Goal: Transaction & Acquisition: Purchase product/service

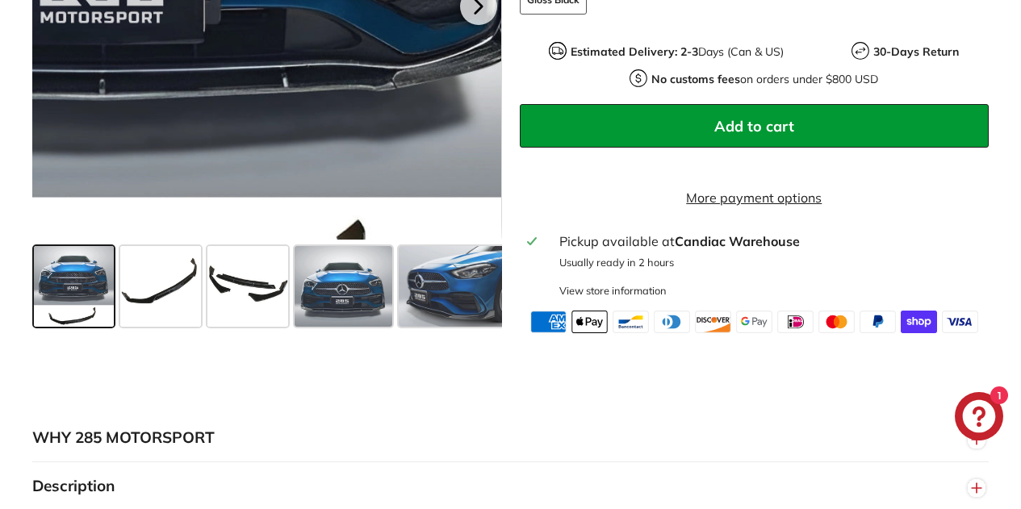
scroll to position [674, 0]
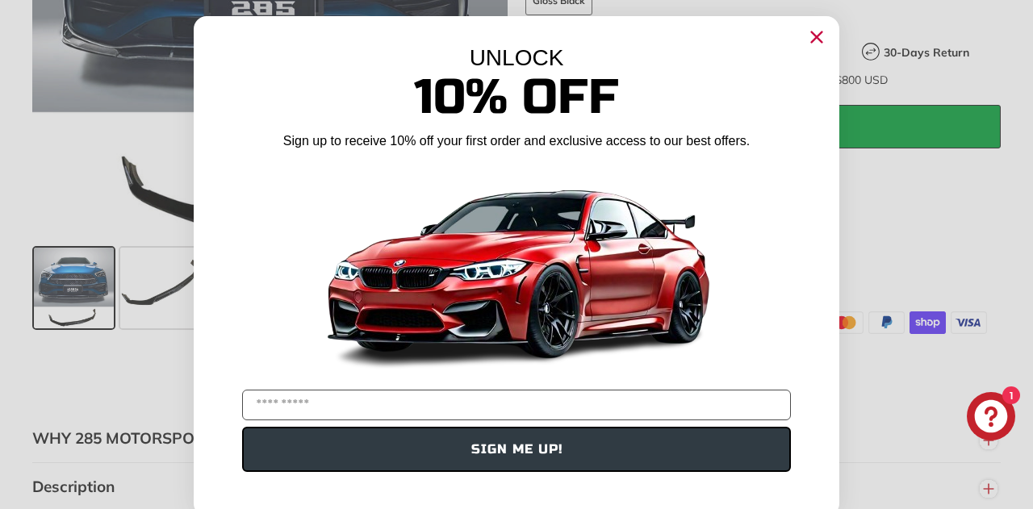
click at [812, 36] on icon "Close dialog" at bounding box center [817, 37] width 10 height 10
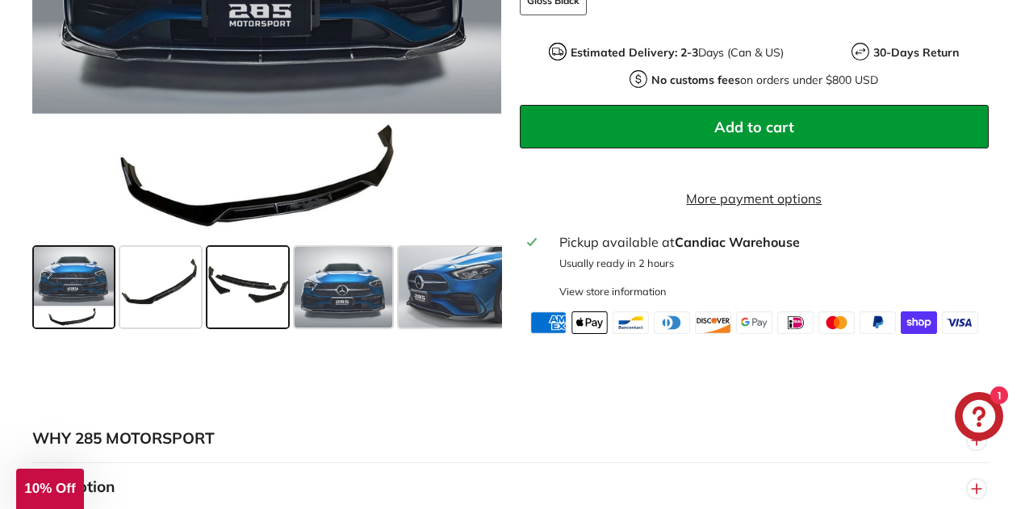
click at [267, 303] on span at bounding box center [247, 287] width 81 height 81
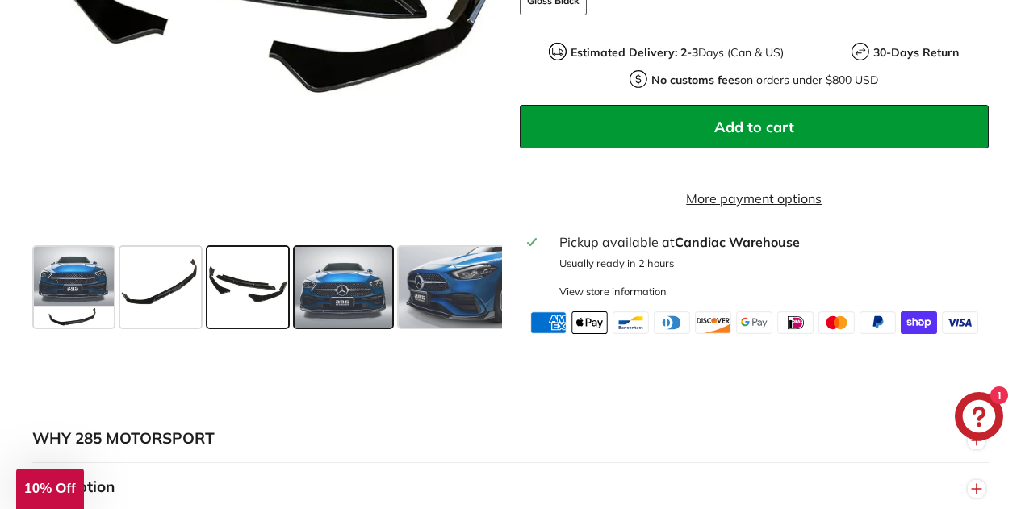
click at [340, 307] on span at bounding box center [344, 287] width 98 height 81
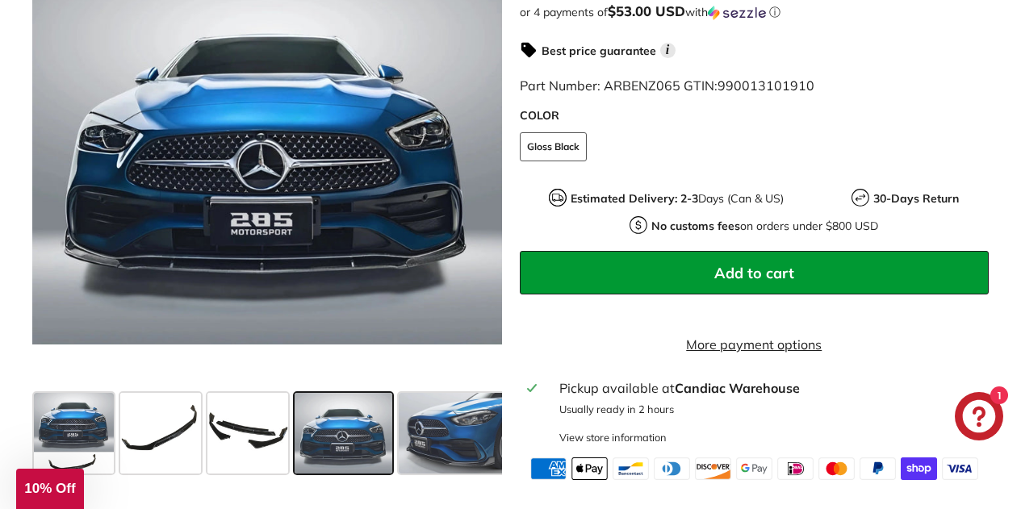
scroll to position [527, 0]
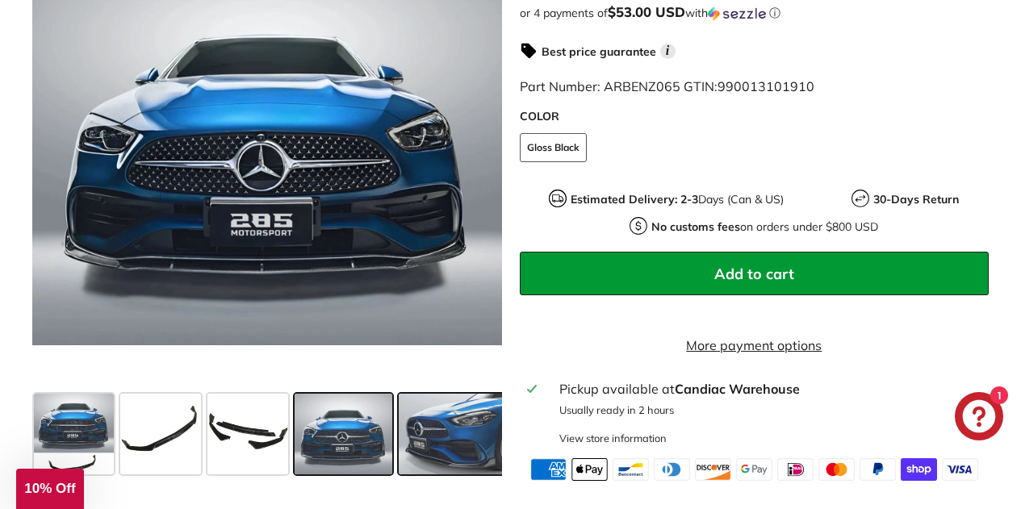
click at [435, 422] on span at bounding box center [459, 434] width 121 height 81
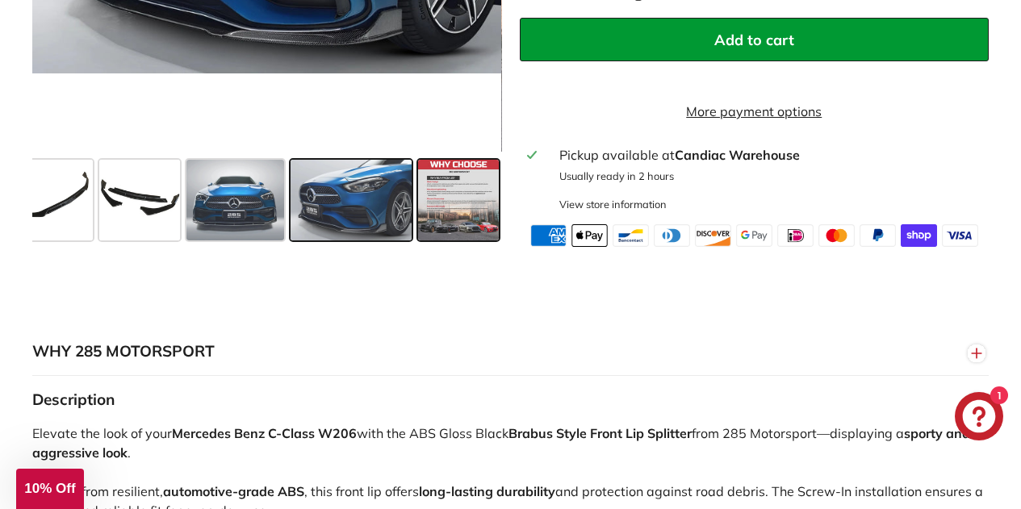
scroll to position [760, 0]
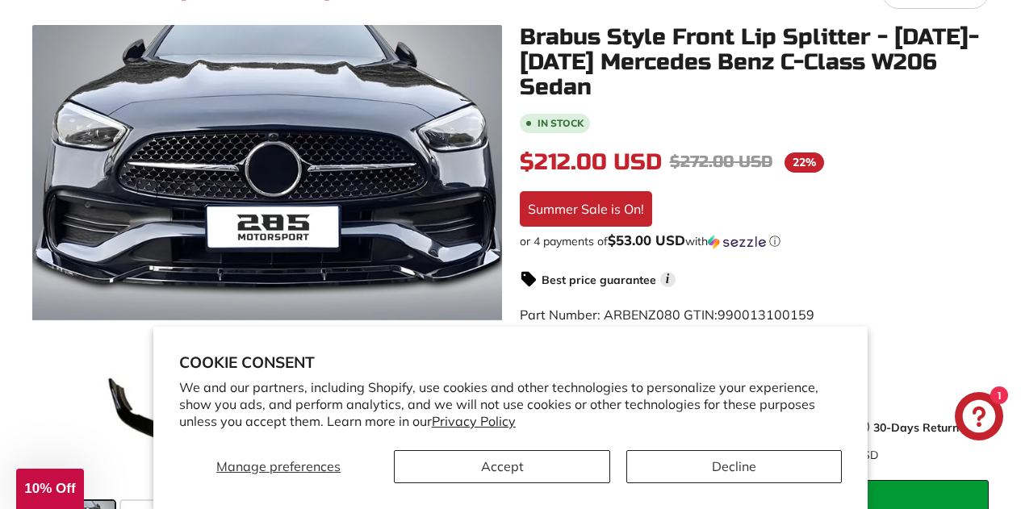
click at [966, 211] on div "In stock $212.00 USD $212.00 Regular price $272.00 USD $272.00 Sale price 22% /…" at bounding box center [755, 410] width 470 height 598
click at [671, 462] on button "Decline" at bounding box center [733, 466] width 215 height 33
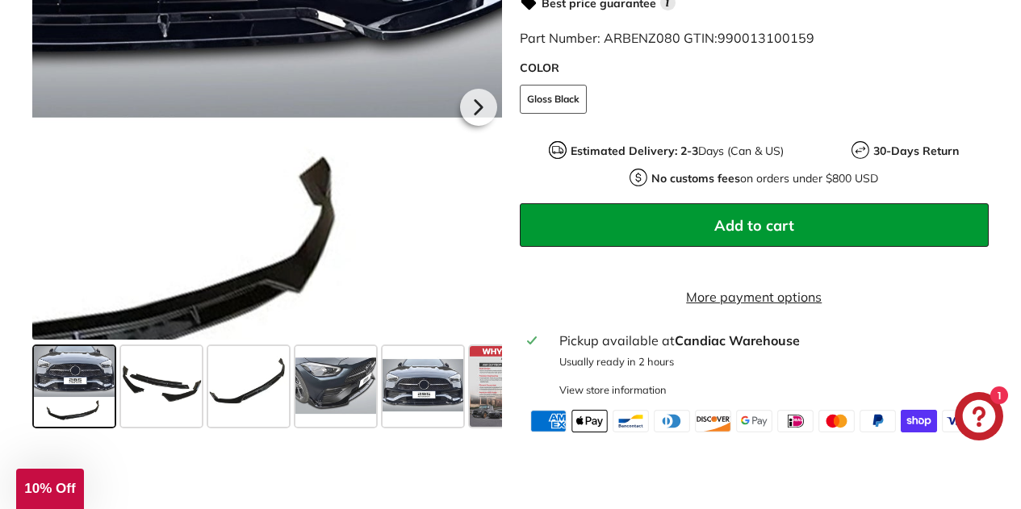
scroll to position [575, 0]
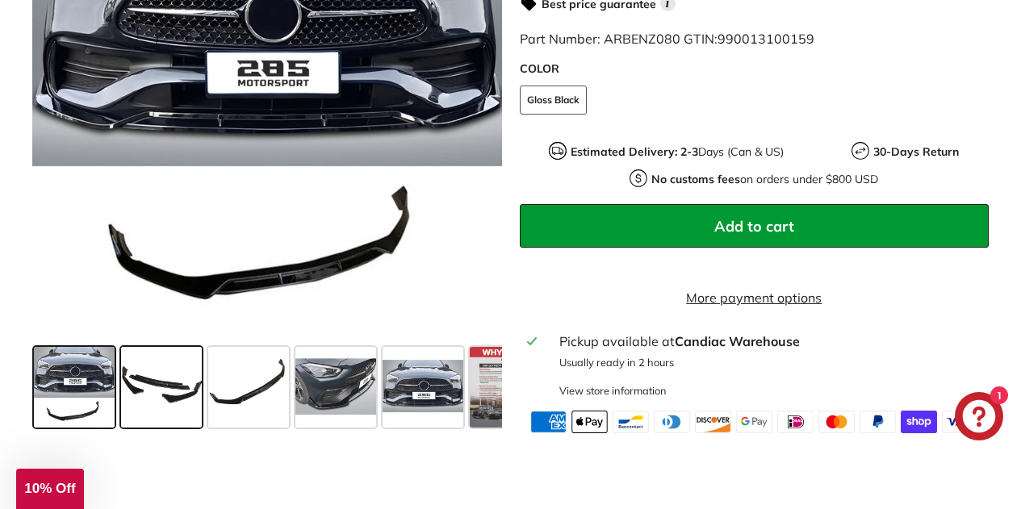
click at [174, 376] on span at bounding box center [161, 386] width 81 height 81
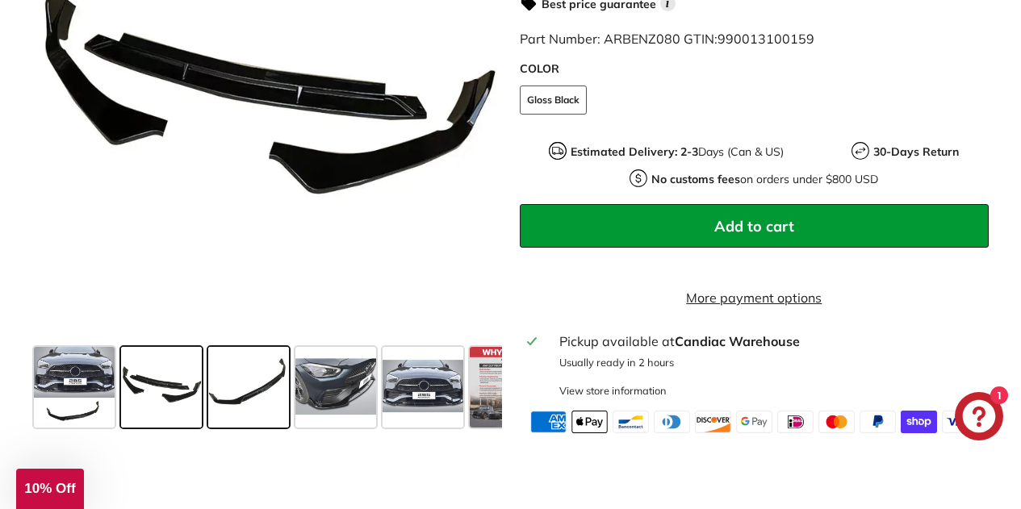
click at [254, 399] on span at bounding box center [248, 386] width 81 height 81
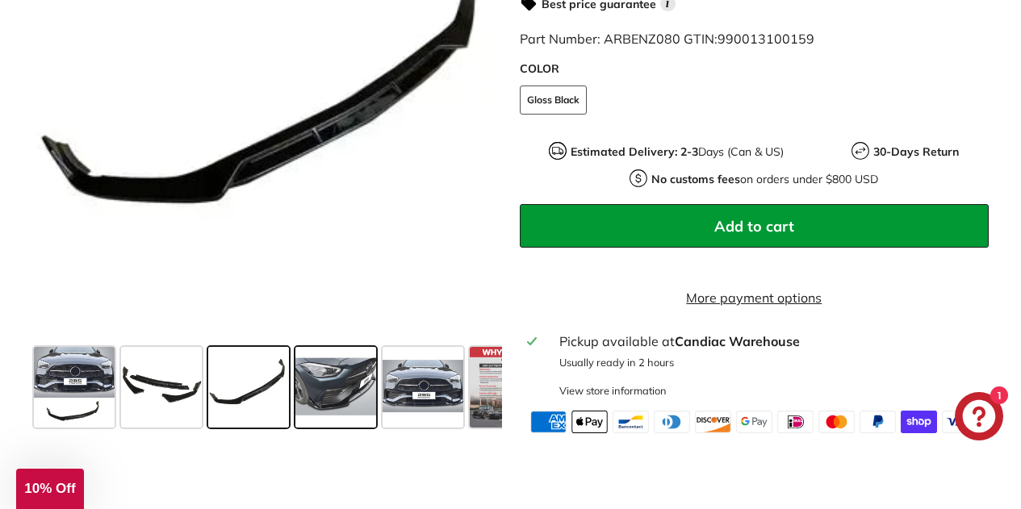
click at [355, 411] on span at bounding box center [335, 386] width 81 height 81
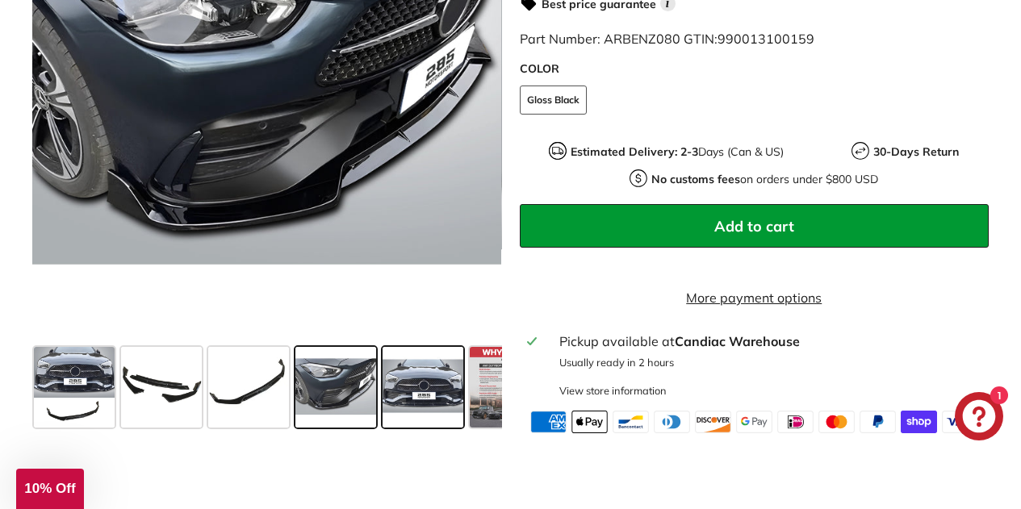
click at [386, 406] on span at bounding box center [423, 386] width 81 height 81
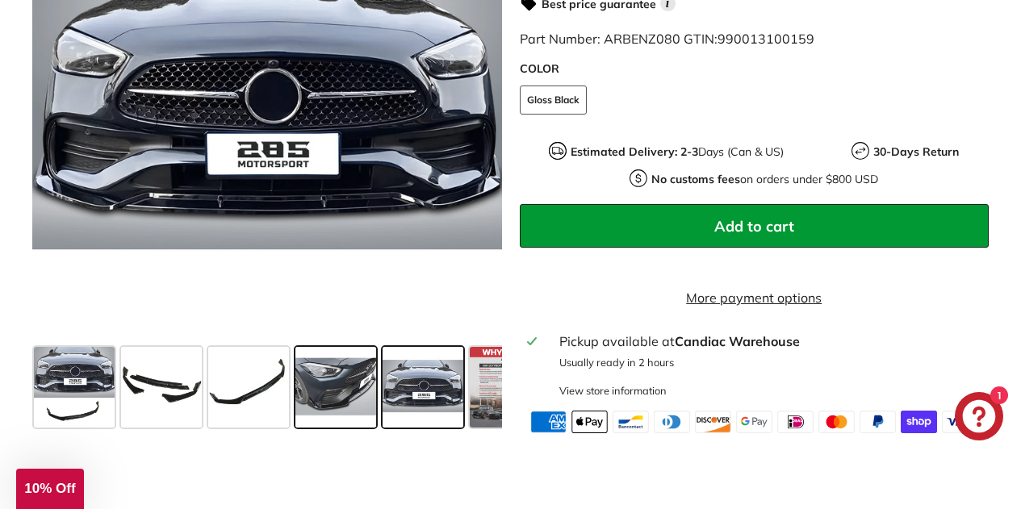
click at [340, 415] on span at bounding box center [335, 386] width 81 height 81
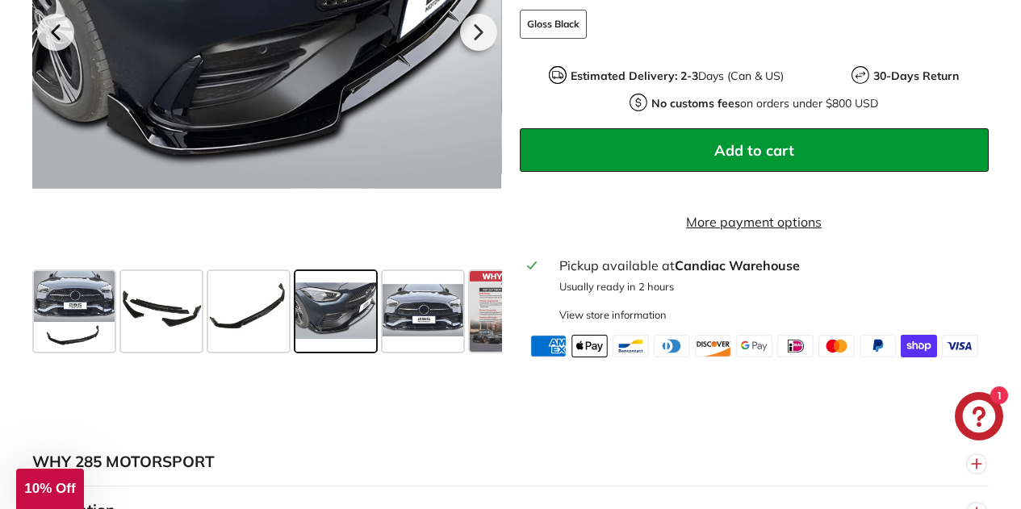
scroll to position [650, 0]
